Goal: Information Seeking & Learning: Learn about a topic

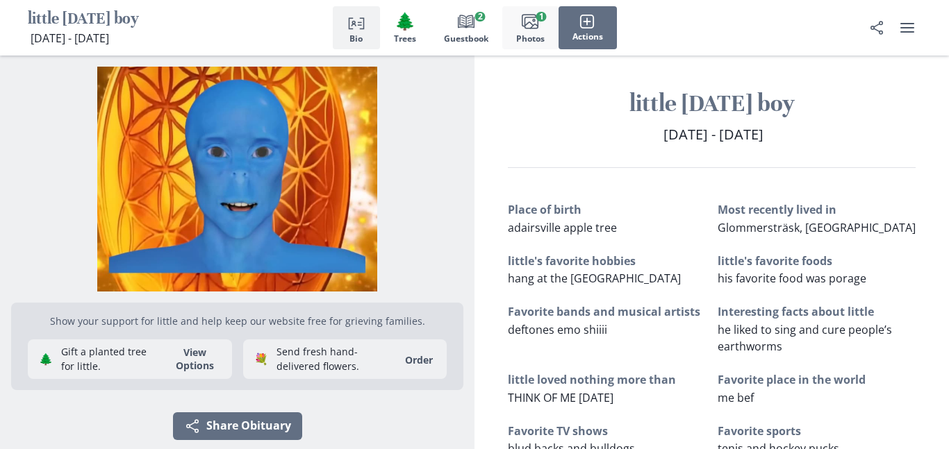
click at [526, 17] on rect "button" at bounding box center [531, 22] width 13 height 11
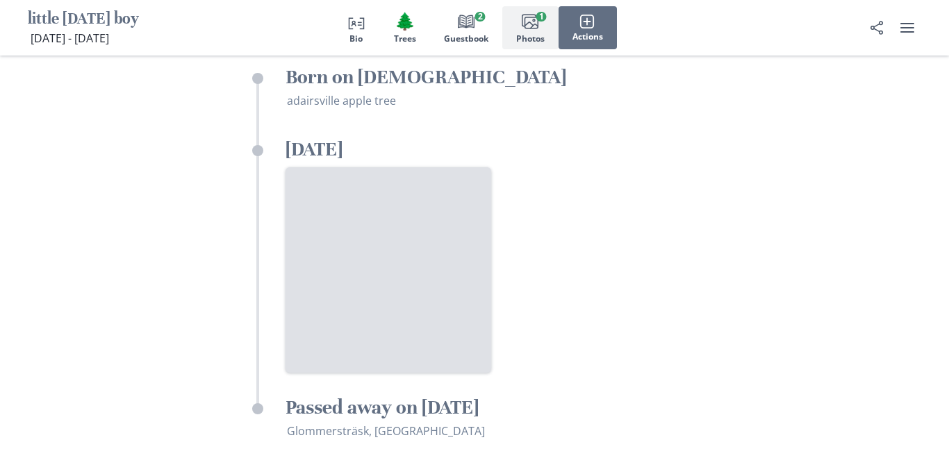
scroll to position [2179, 0]
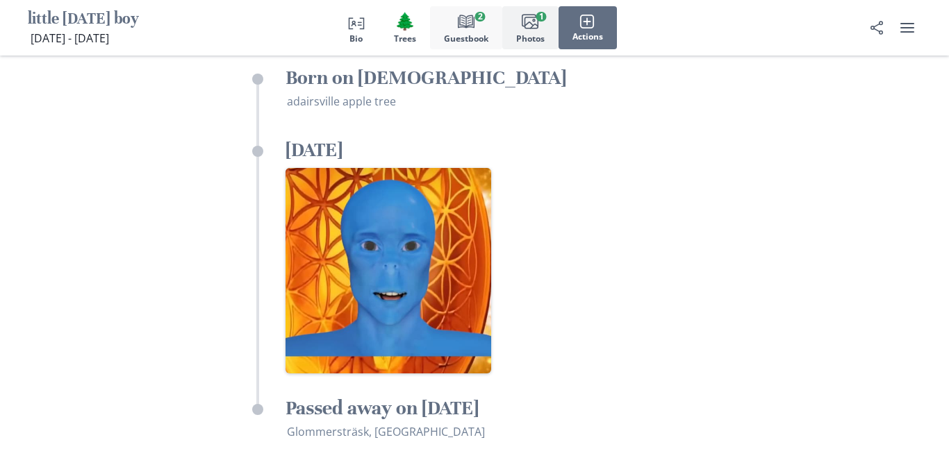
click at [463, 19] on icon "Book" at bounding box center [466, 21] width 17 height 17
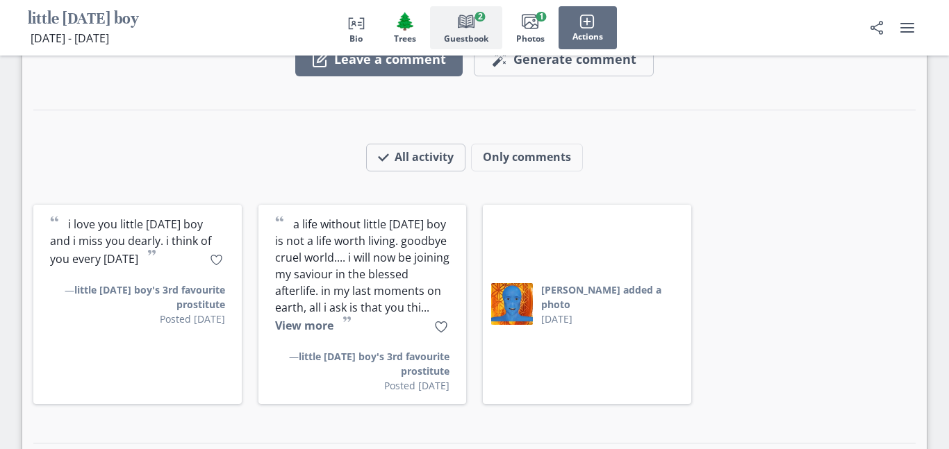
scroll to position [0, 0]
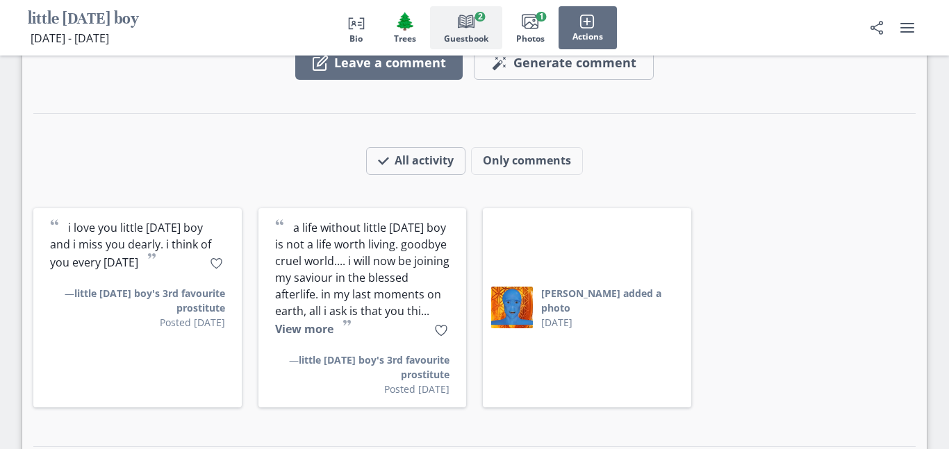
scroll to position [1309, 0]
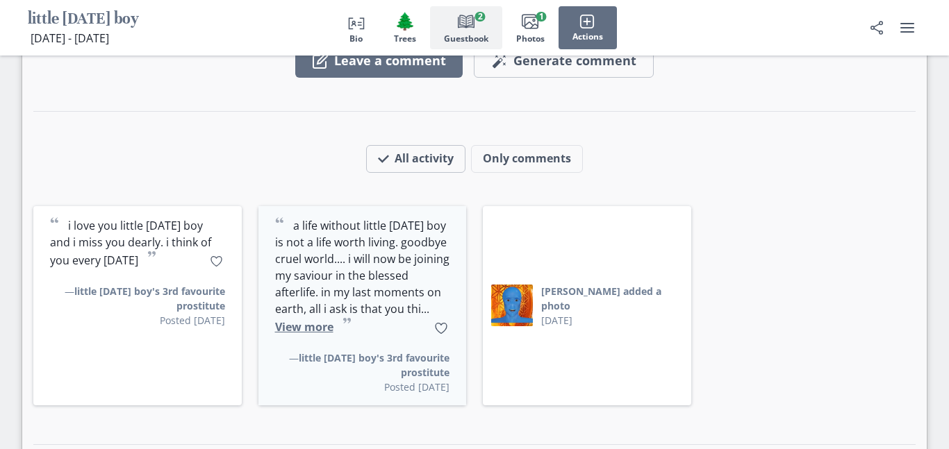
click at [333, 328] on button "View more" at bounding box center [304, 326] width 58 height 15
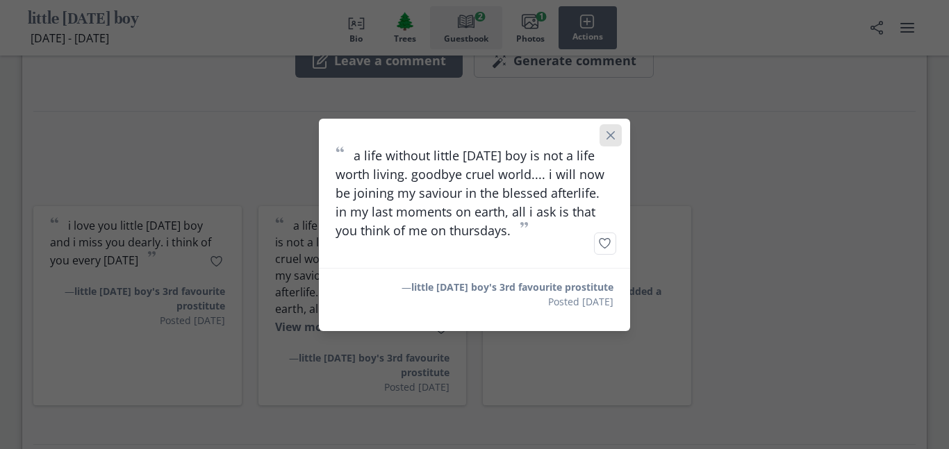
click at [614, 136] on icon "Close" at bounding box center [610, 135] width 8 height 8
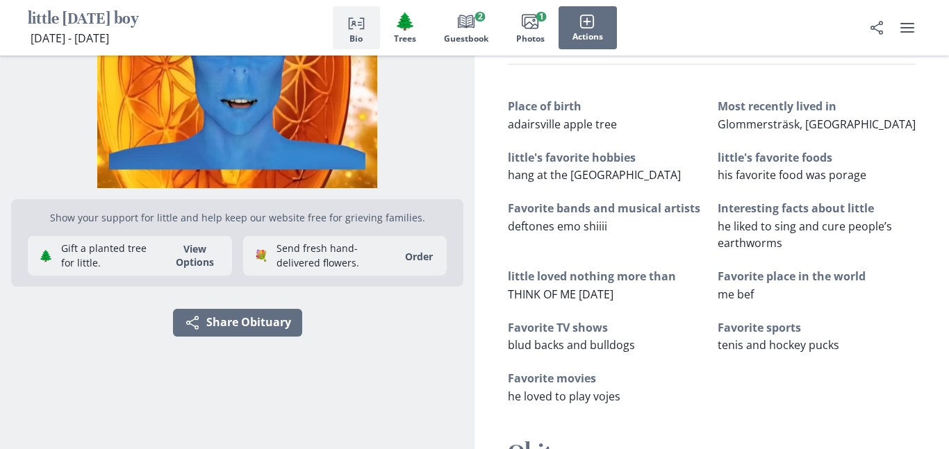
scroll to position [0, 0]
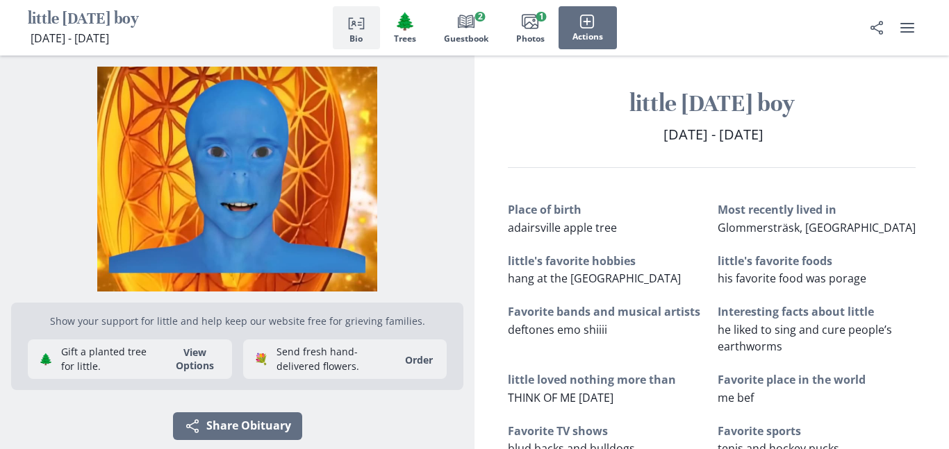
click at [355, 15] on icon "Person profile" at bounding box center [356, 21] width 17 height 17
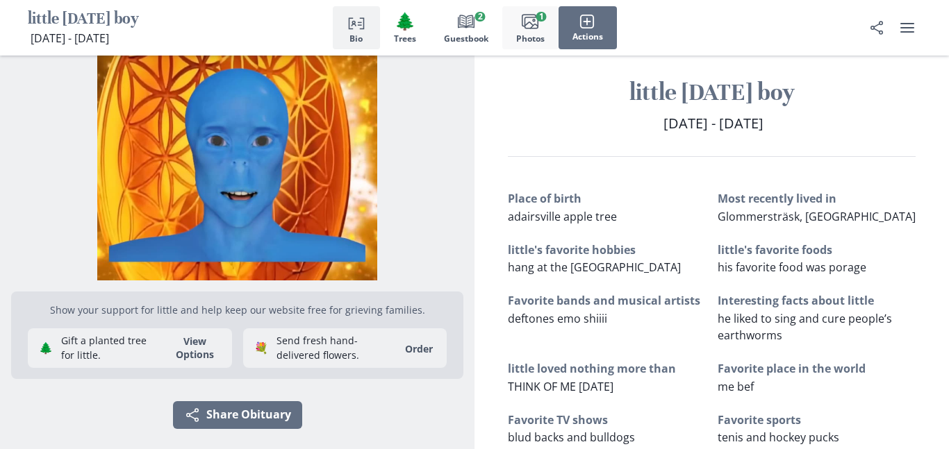
click at [522, 30] on span "Images" at bounding box center [529, 21] width 19 height 19
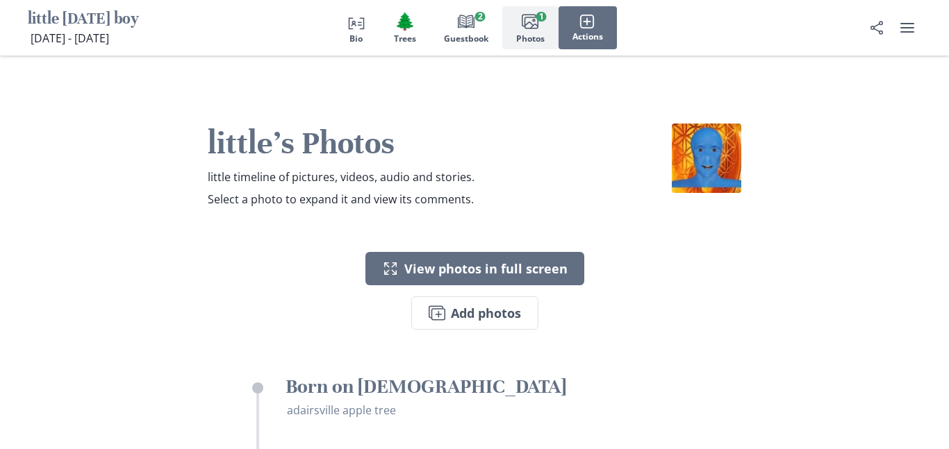
scroll to position [1872, 0]
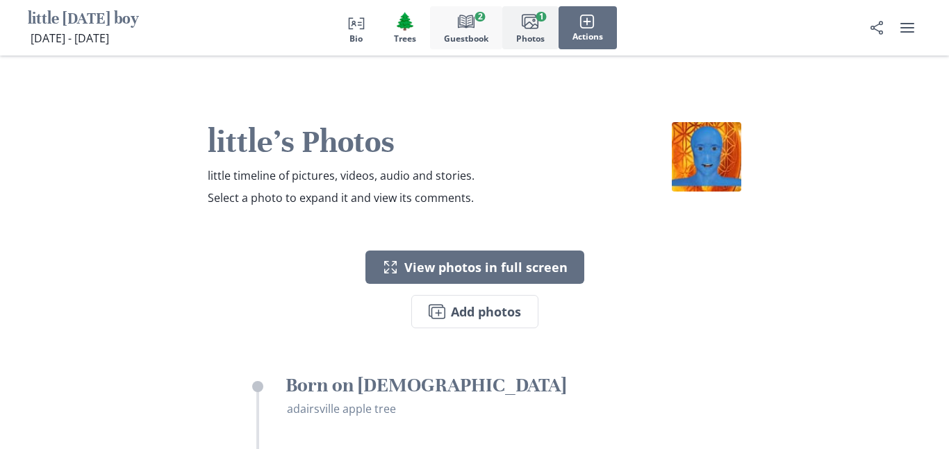
click at [448, 39] on span "Guestbook" at bounding box center [466, 39] width 44 height 10
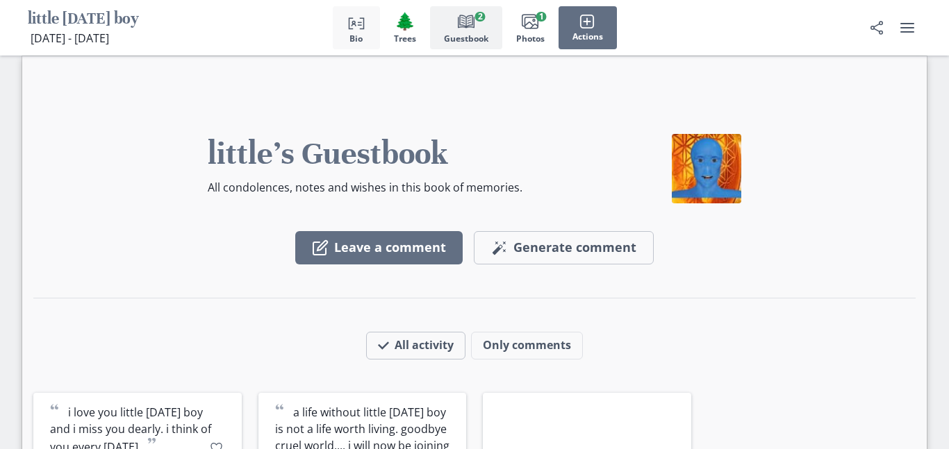
click at [349, 24] on icon "Person profile" at bounding box center [356, 21] width 17 height 17
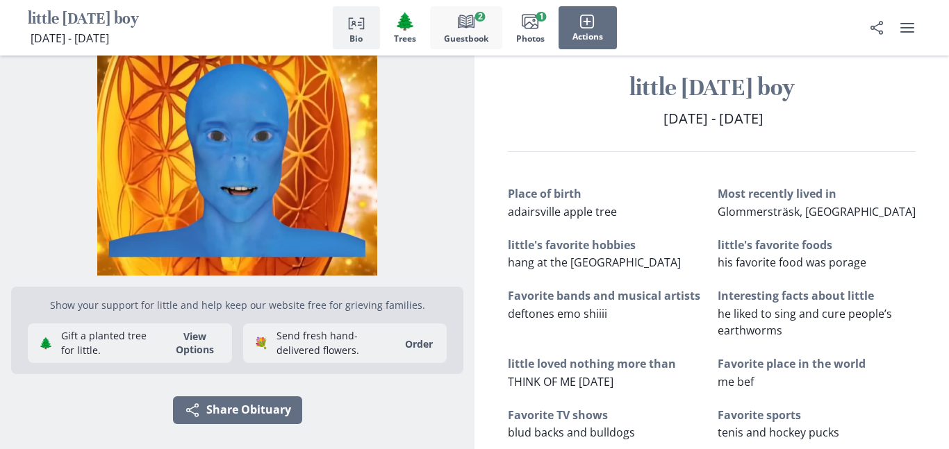
scroll to position [10, 0]
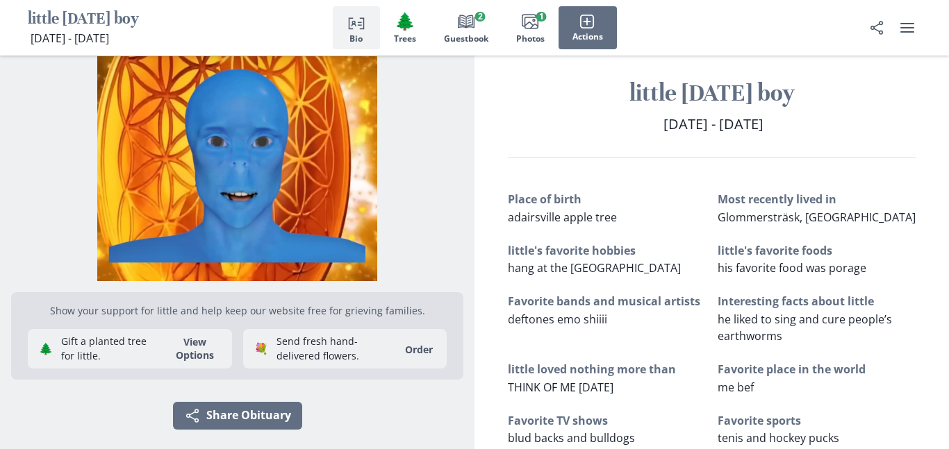
drag, startPoint x: 574, startPoint y: 94, endPoint x: 833, endPoint y: 127, distance: 261.9
click at [833, 127] on div "little [DATE] boy [DATE] - [DATE] [DATE] - [DATE]" at bounding box center [711, 117] width 474 height 79
click at [833, 127] on h2 "[DATE] - [DATE] [DATE] - [DATE]" at bounding box center [712, 124] width 408 height 21
click at [53, 19] on h1 "little [DATE] boy" at bounding box center [83, 20] width 111 height 22
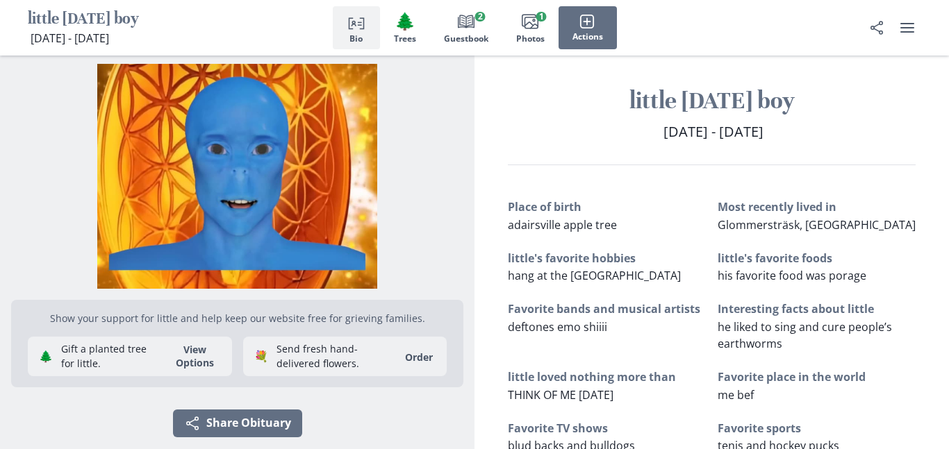
scroll to position [0, 0]
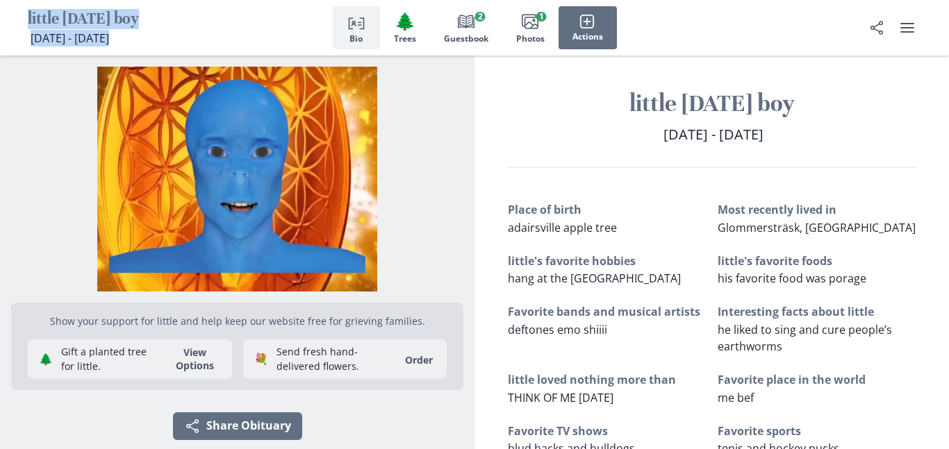
drag, startPoint x: 221, startPoint y: 35, endPoint x: 29, endPoint y: 13, distance: 192.9
click at [29, 13] on div "little [DATE] boy [DATE] - [DATE] [DATE] - [DATE] Person profile Bio 🌲 Trees Bo…" at bounding box center [474, 28] width 949 height 56
click at [28, 13] on h1 "little [DATE] boy" at bounding box center [83, 20] width 111 height 22
click at [25, 16] on div "Person profile Bio 🌲 Trees Book Guestbook 2 Images Photos 1 Actions" at bounding box center [474, 28] width 949 height 56
